Goal: Information Seeking & Learning: Learn about a topic

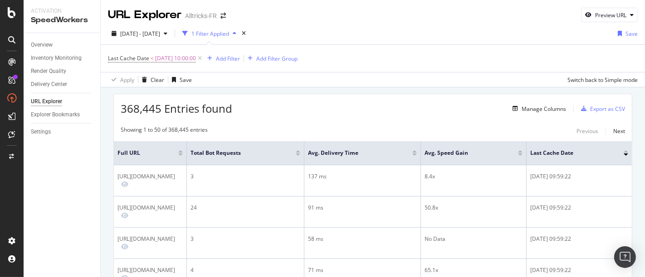
scroll to position [50, 0]
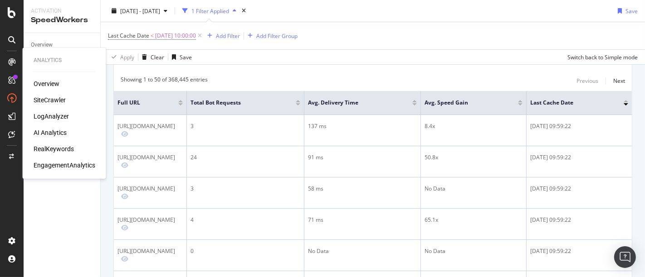
click at [53, 118] on div "LogAnalyzer" at bounding box center [51, 116] width 35 height 9
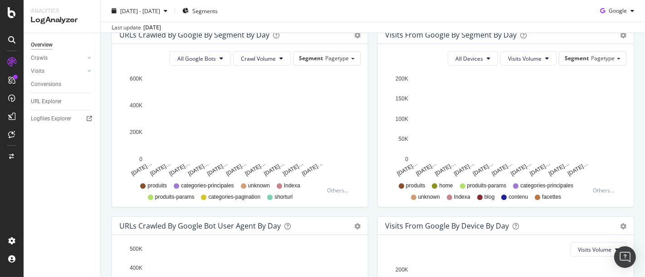
scroll to position [403, 0]
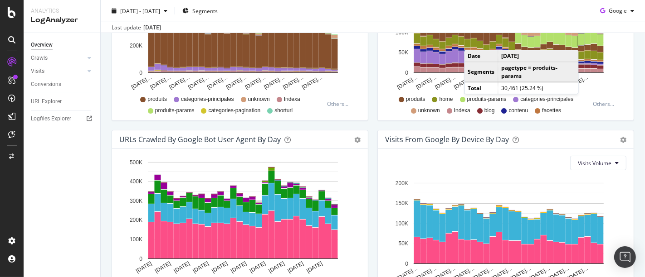
click at [580, 40] on rect "A chart." at bounding box center [581, 40] width 6 height 12
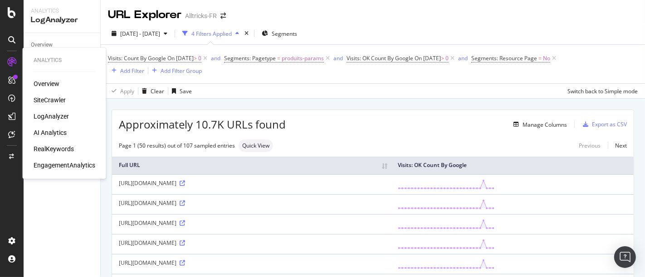
click at [51, 100] on div "SiteCrawler" at bounding box center [50, 100] width 32 height 9
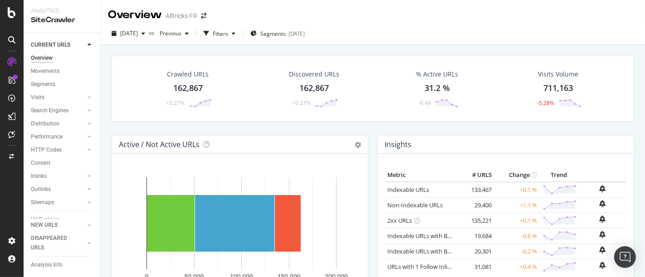
click at [368, 45] on div "Crawled URLs 162,867 +0.27% Discovered URLs 162,867 +0.27% % Active URLs 31.2 %…" at bounding box center [373, 183] width 544 height 277
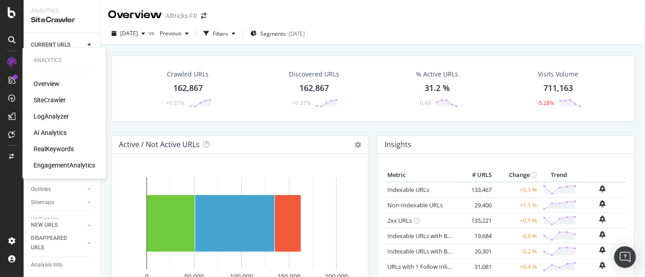
click at [46, 100] on div "SiteCrawler" at bounding box center [50, 100] width 32 height 9
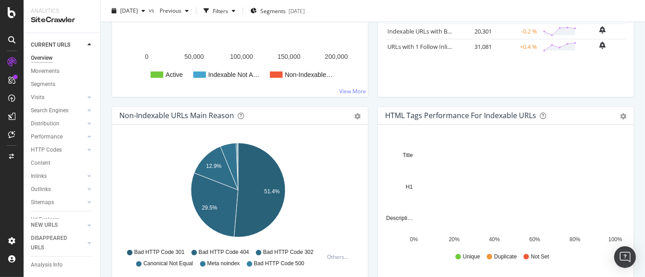
scroll to position [151, 0]
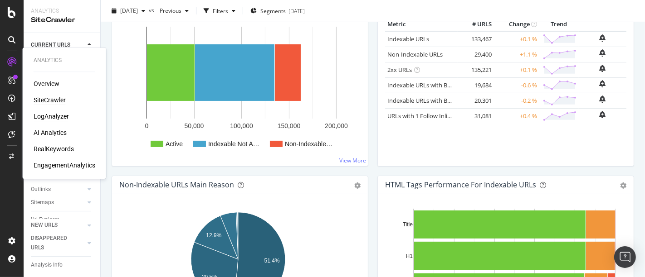
click at [53, 116] on div "LogAnalyzer" at bounding box center [51, 116] width 35 height 9
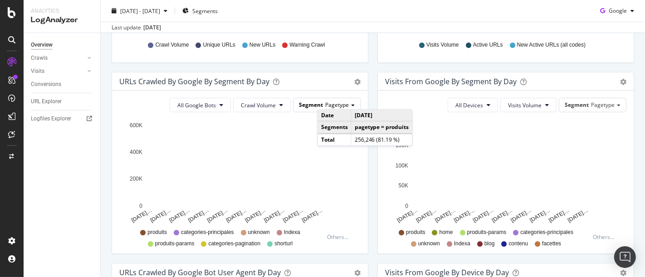
scroll to position [252, 0]
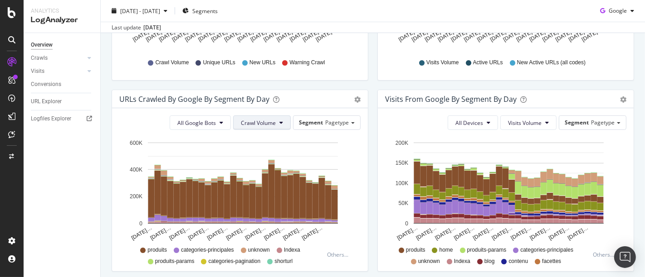
click at [261, 121] on span "Crawl Volume" at bounding box center [258, 123] width 35 height 8
click at [266, 153] on span "Unique URLs" at bounding box center [256, 157] width 36 height 8
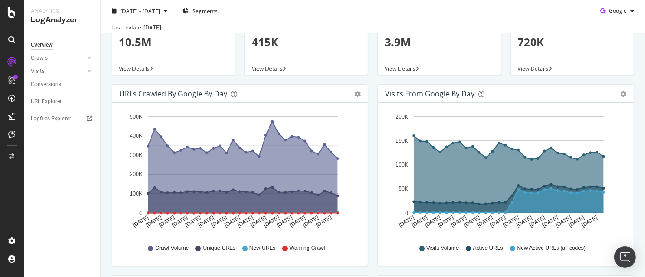
scroll to position [0, 0]
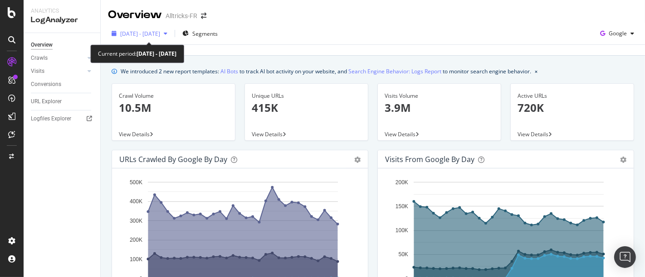
click at [155, 33] on span "[DATE] - [DATE]" at bounding box center [140, 34] width 40 height 8
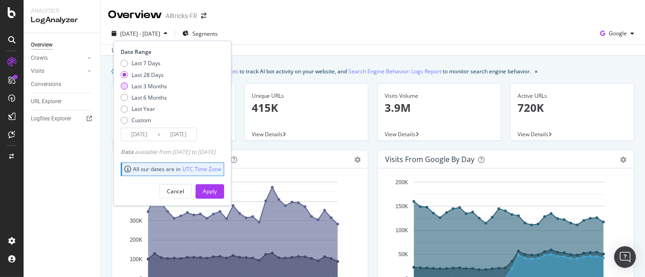
click at [150, 87] on div "Last 3 Months" at bounding box center [148, 86] width 35 height 8
type input "[DATE]"
click at [224, 191] on button "Apply" at bounding box center [209, 191] width 29 height 15
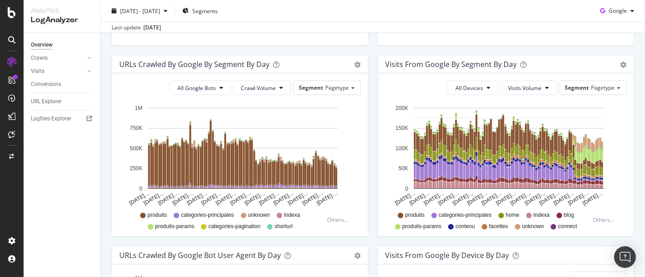
scroll to position [302, 0]
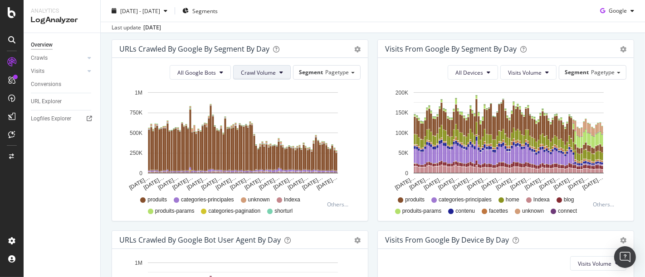
click at [251, 74] on span "Crawl Volume" at bounding box center [258, 73] width 35 height 8
click at [258, 111] on div "Unique URLs" at bounding box center [256, 106] width 50 height 13
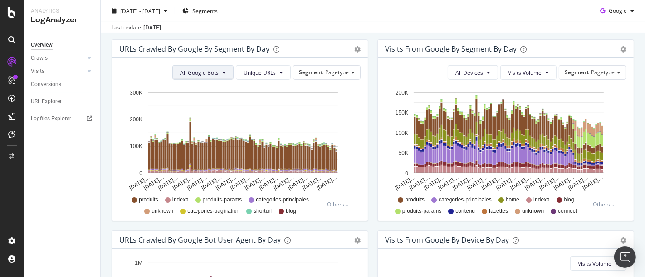
click at [209, 70] on span "All Google Bots" at bounding box center [199, 73] width 39 height 8
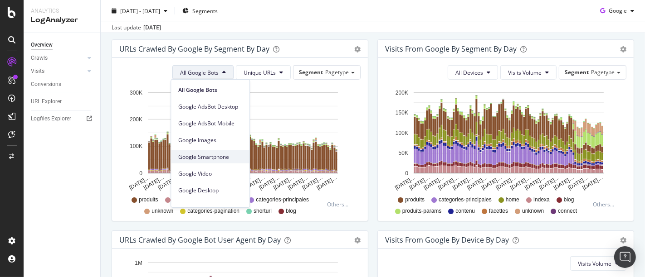
click at [219, 156] on span "Google Smartphone" at bounding box center [210, 157] width 64 height 8
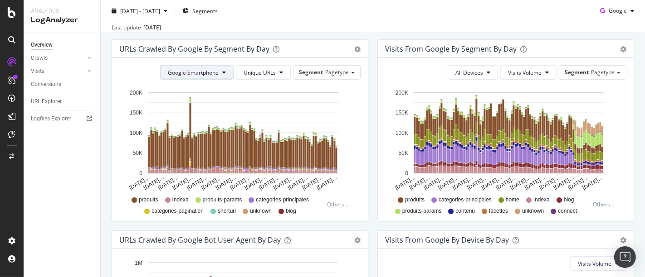
click at [203, 69] on span "Google Smartphone" at bounding box center [193, 73] width 51 height 8
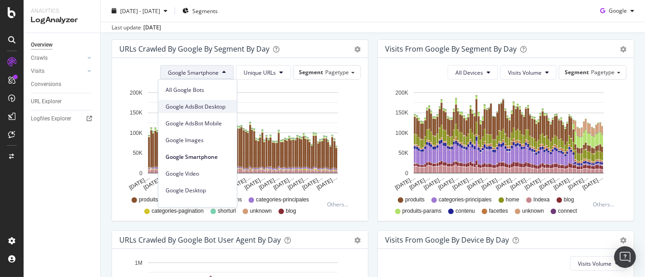
click at [204, 105] on span "Google AdsBot Desktop" at bounding box center [197, 106] width 64 height 8
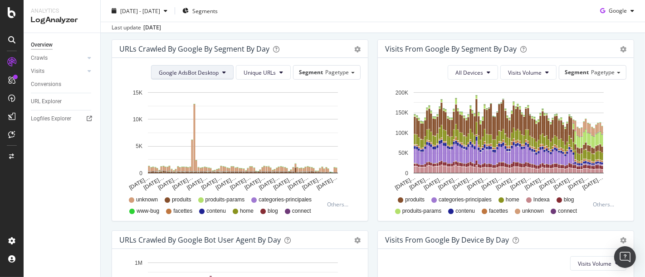
click at [229, 68] on button "Google AdsBot Desktop" at bounding box center [192, 72] width 82 height 15
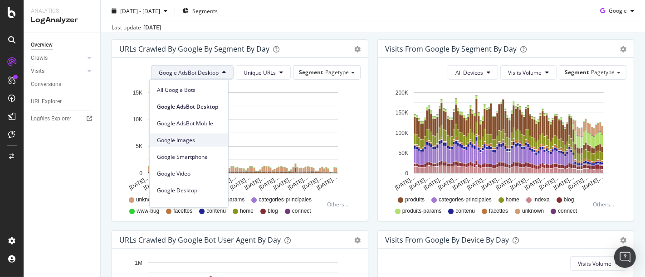
scroll to position [76, 0]
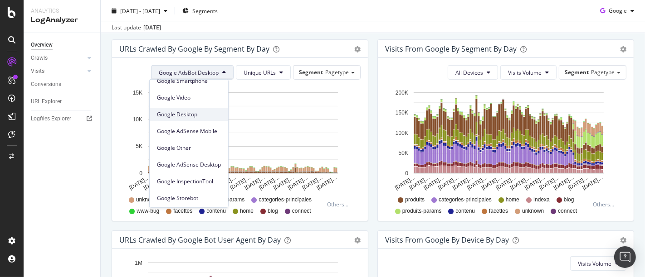
click at [197, 116] on span "Google Desktop" at bounding box center [189, 114] width 64 height 8
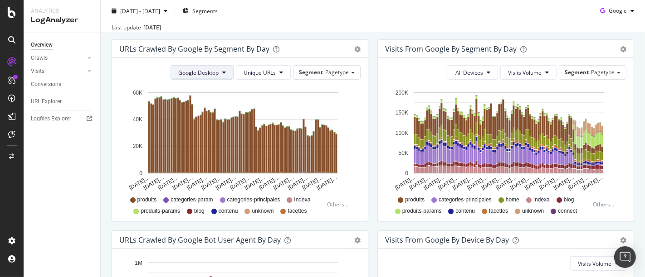
click at [209, 70] on span "Google Desktop" at bounding box center [198, 73] width 40 height 8
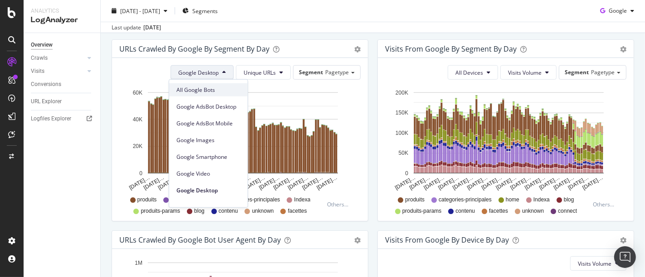
click at [218, 87] on span "All Google Bots" at bounding box center [208, 90] width 64 height 8
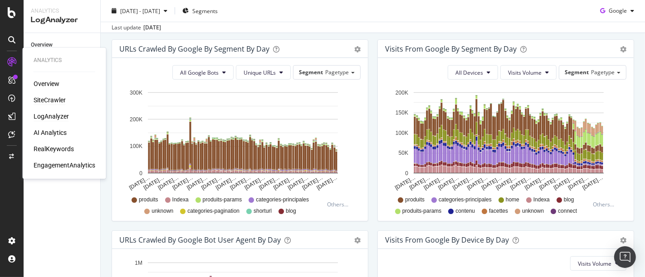
click at [54, 99] on div "SiteCrawler" at bounding box center [50, 100] width 32 height 9
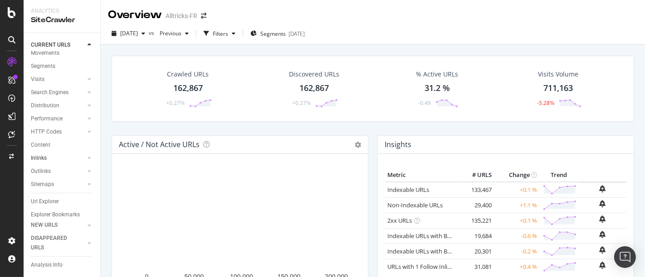
scroll to position [35, 0]
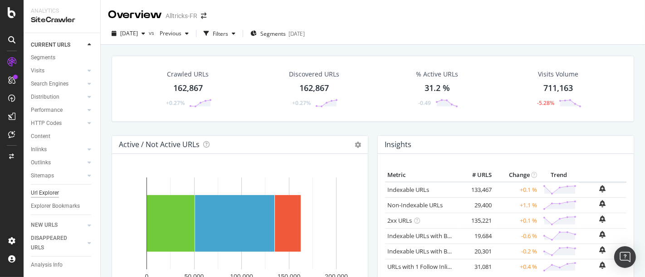
click at [44, 189] on div "Url Explorer" at bounding box center [45, 194] width 28 height 10
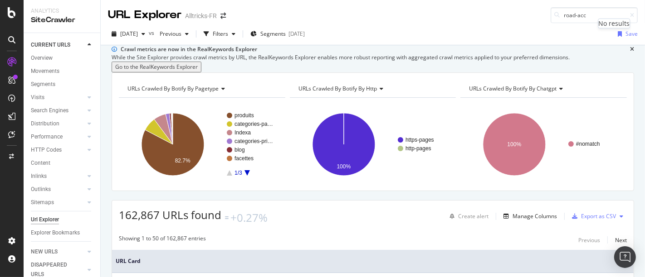
type input "road-acc"
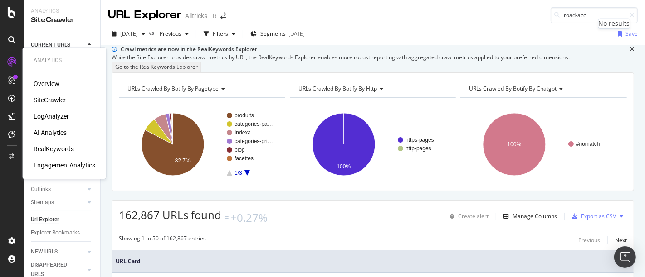
click at [49, 116] on div "LogAnalyzer" at bounding box center [51, 116] width 35 height 9
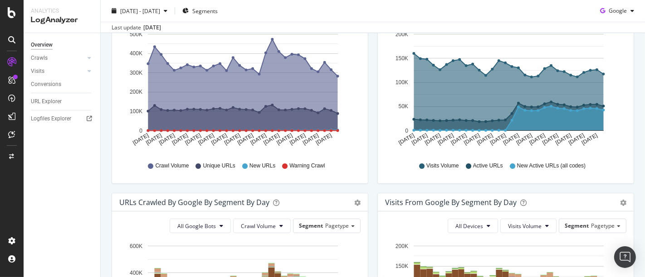
scroll to position [302, 0]
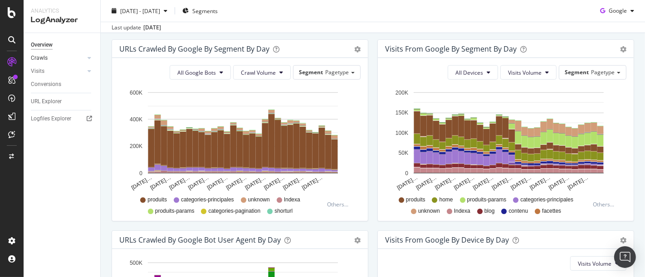
click at [68, 59] on link "Crawls" at bounding box center [58, 58] width 54 height 10
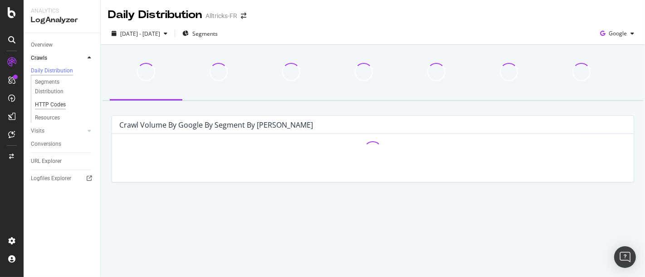
click at [49, 106] on div "HTTP Codes" at bounding box center [50, 105] width 31 height 10
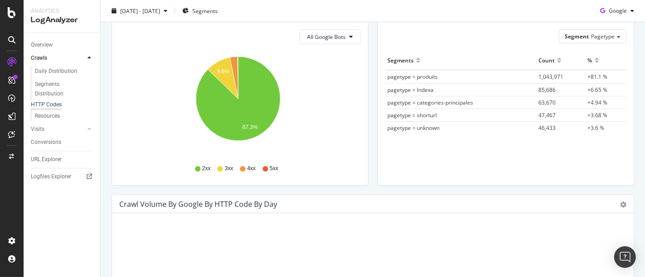
scroll to position [252, 0]
